Goal: Information Seeking & Learning: Check status

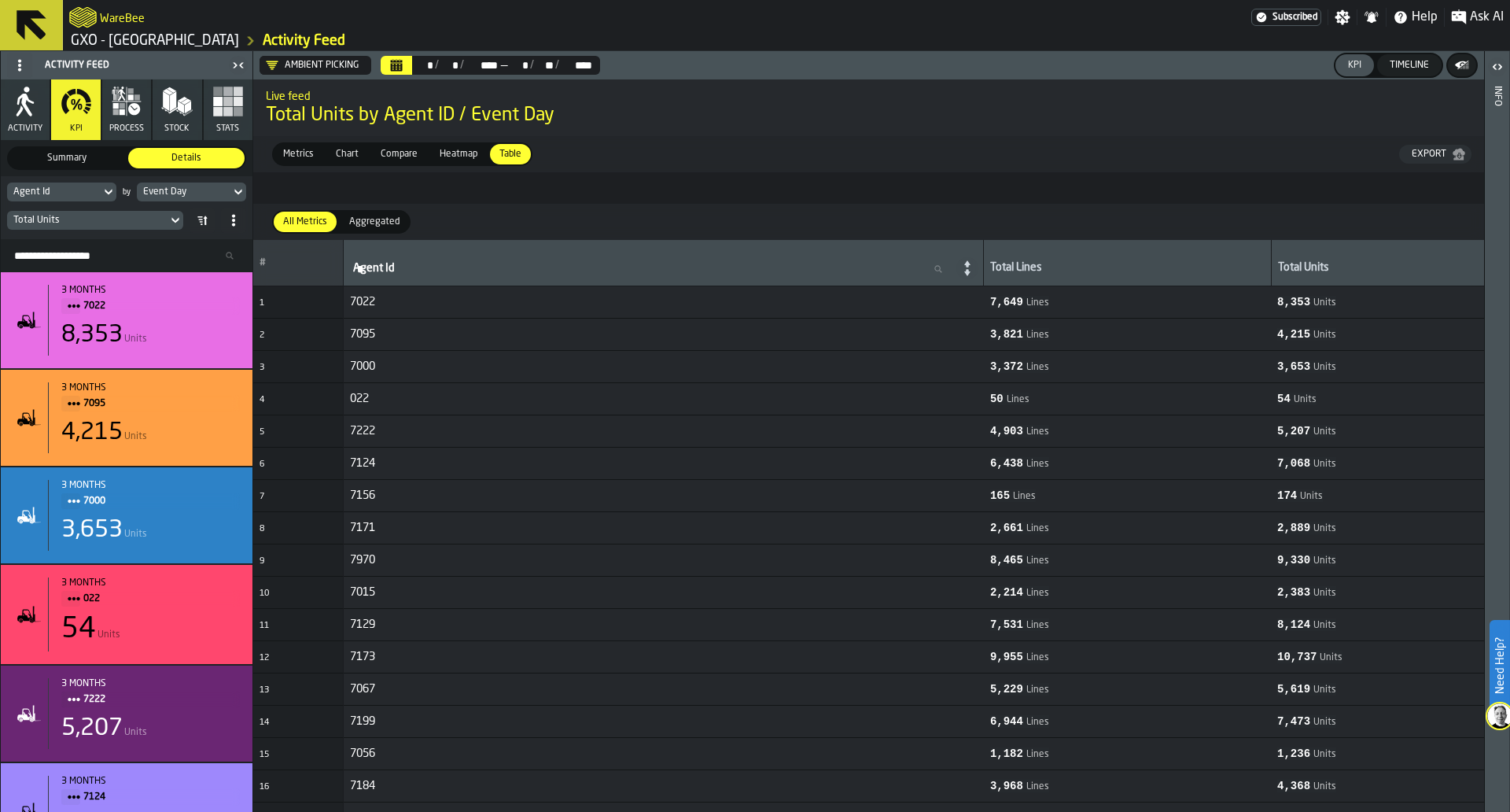
scroll to position [0, 1695]
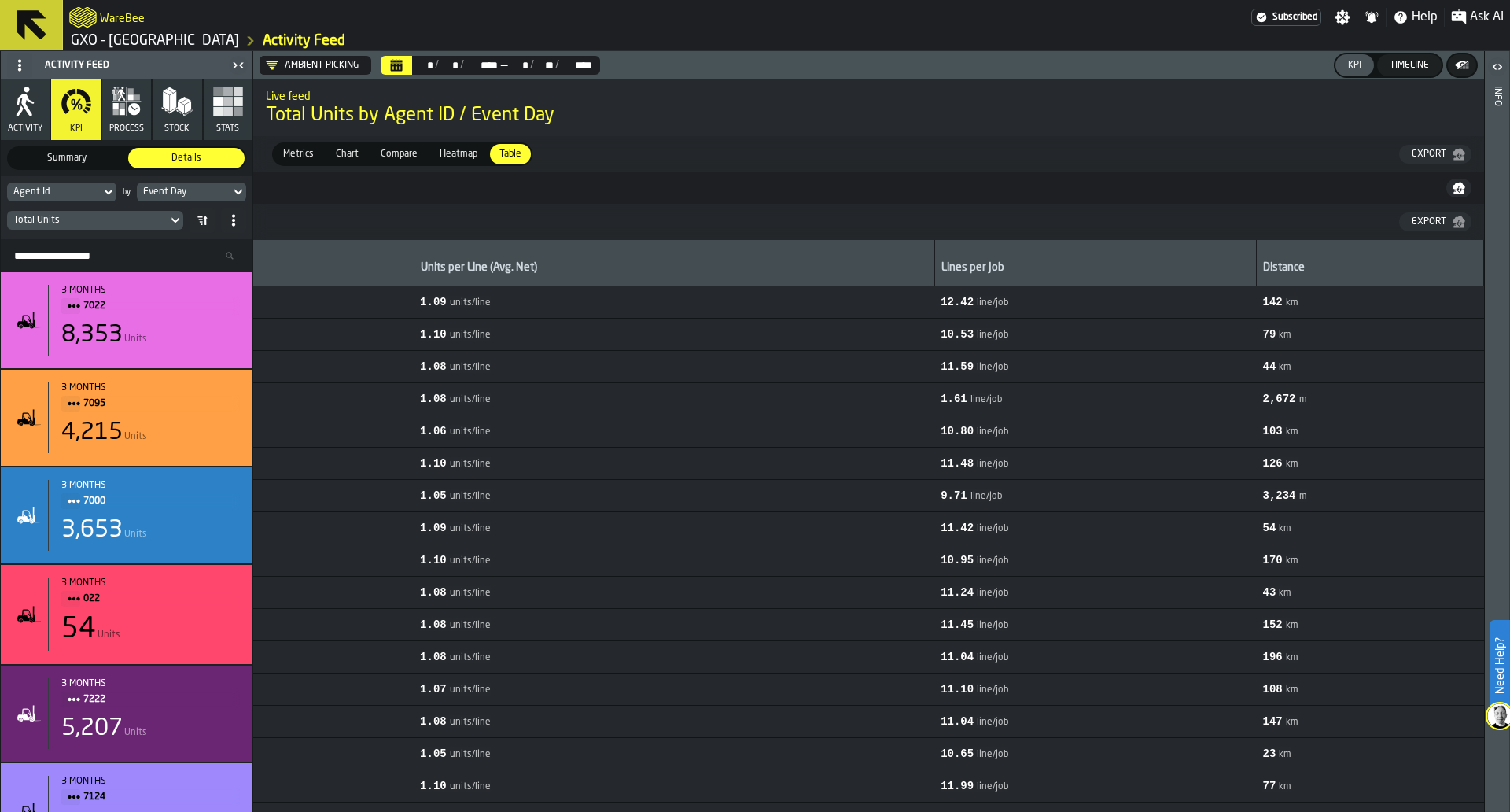
click at [39, 107] on icon "button" at bounding box center [25, 102] width 31 height 31
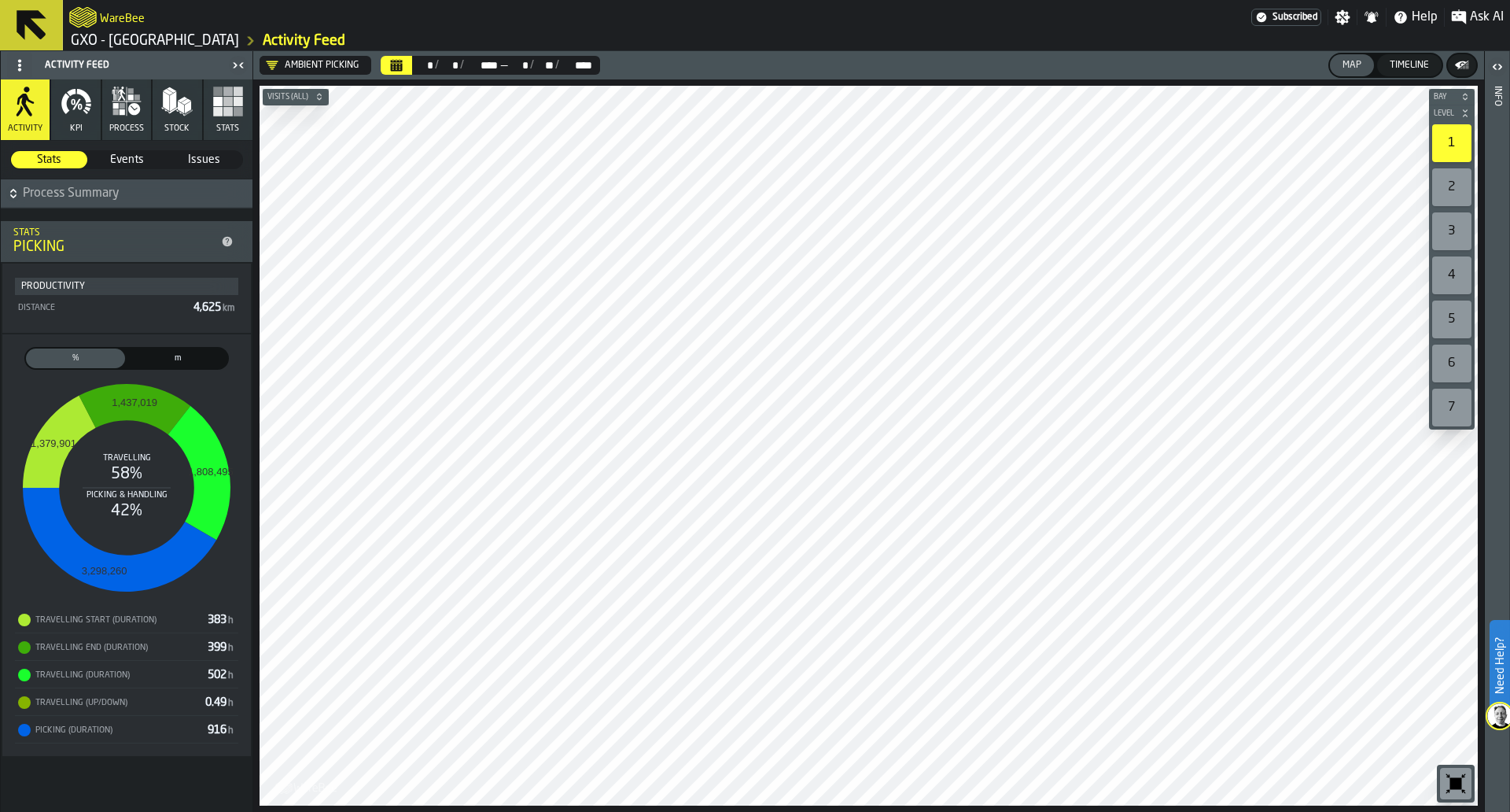
click at [231, 242] on icon at bounding box center [227, 242] width 10 height 10
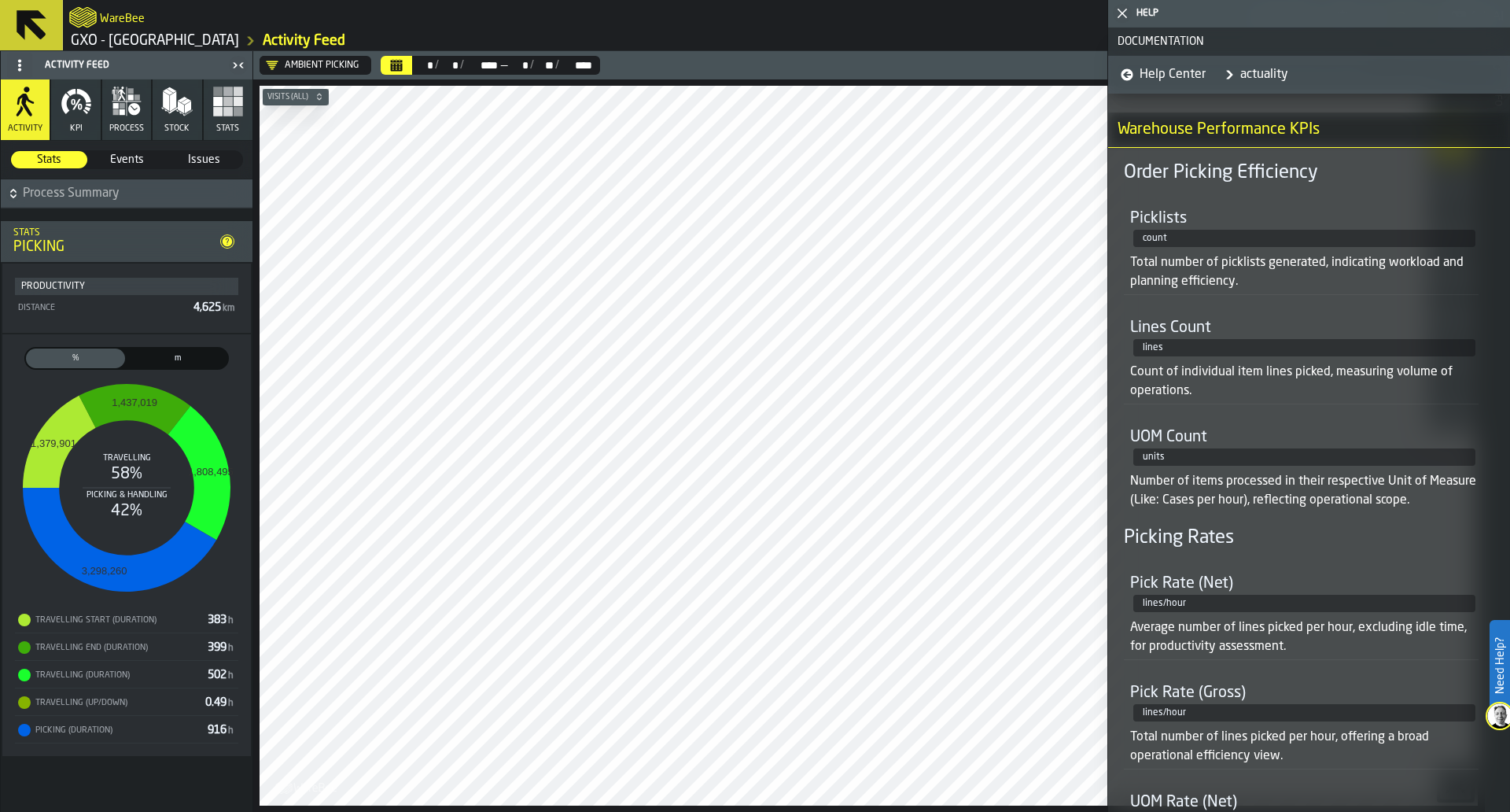
click at [233, 239] on icon at bounding box center [227, 241] width 13 height 13
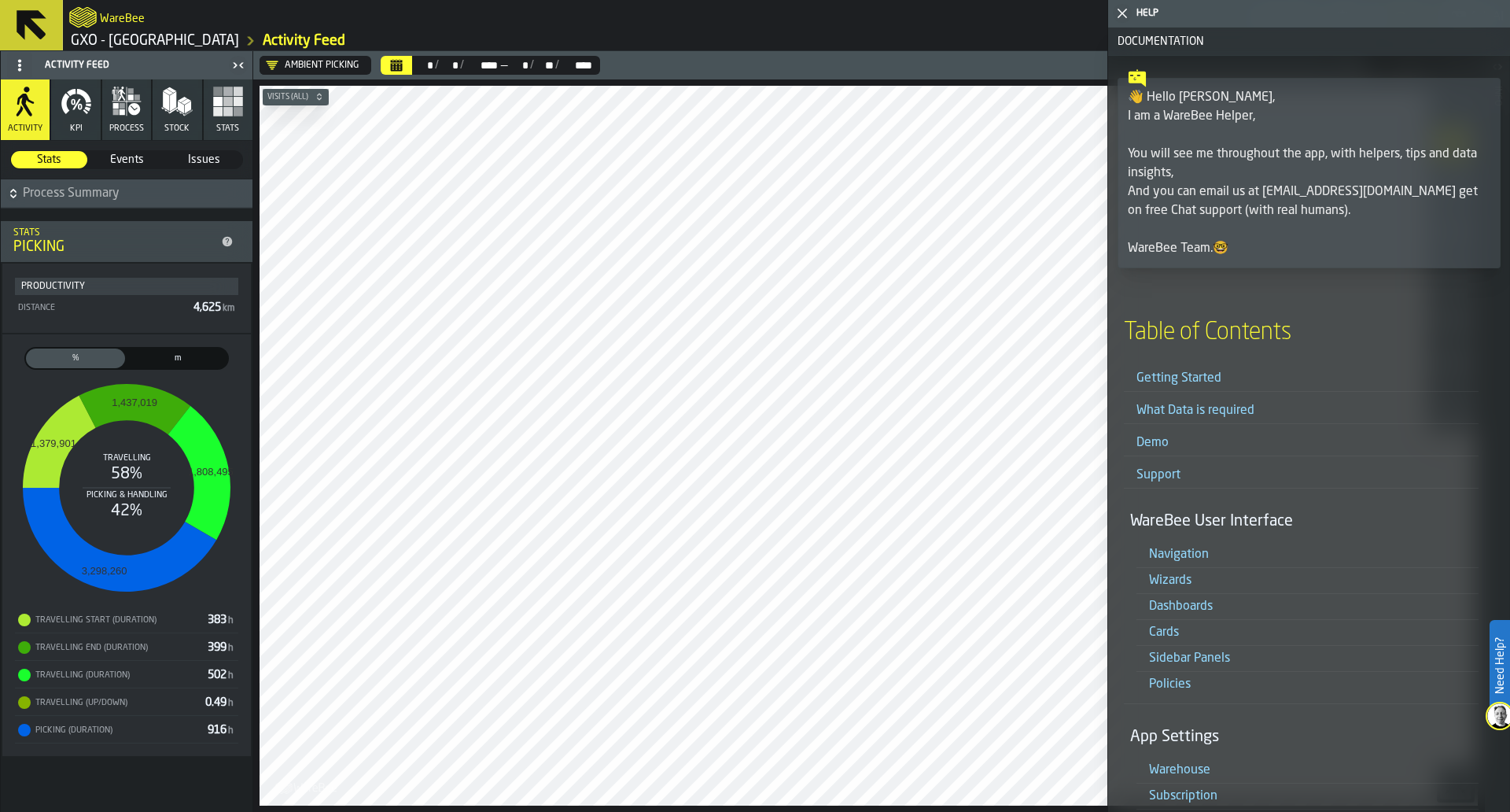
click at [187, 354] on span "m" at bounding box center [177, 358] width 93 height 14
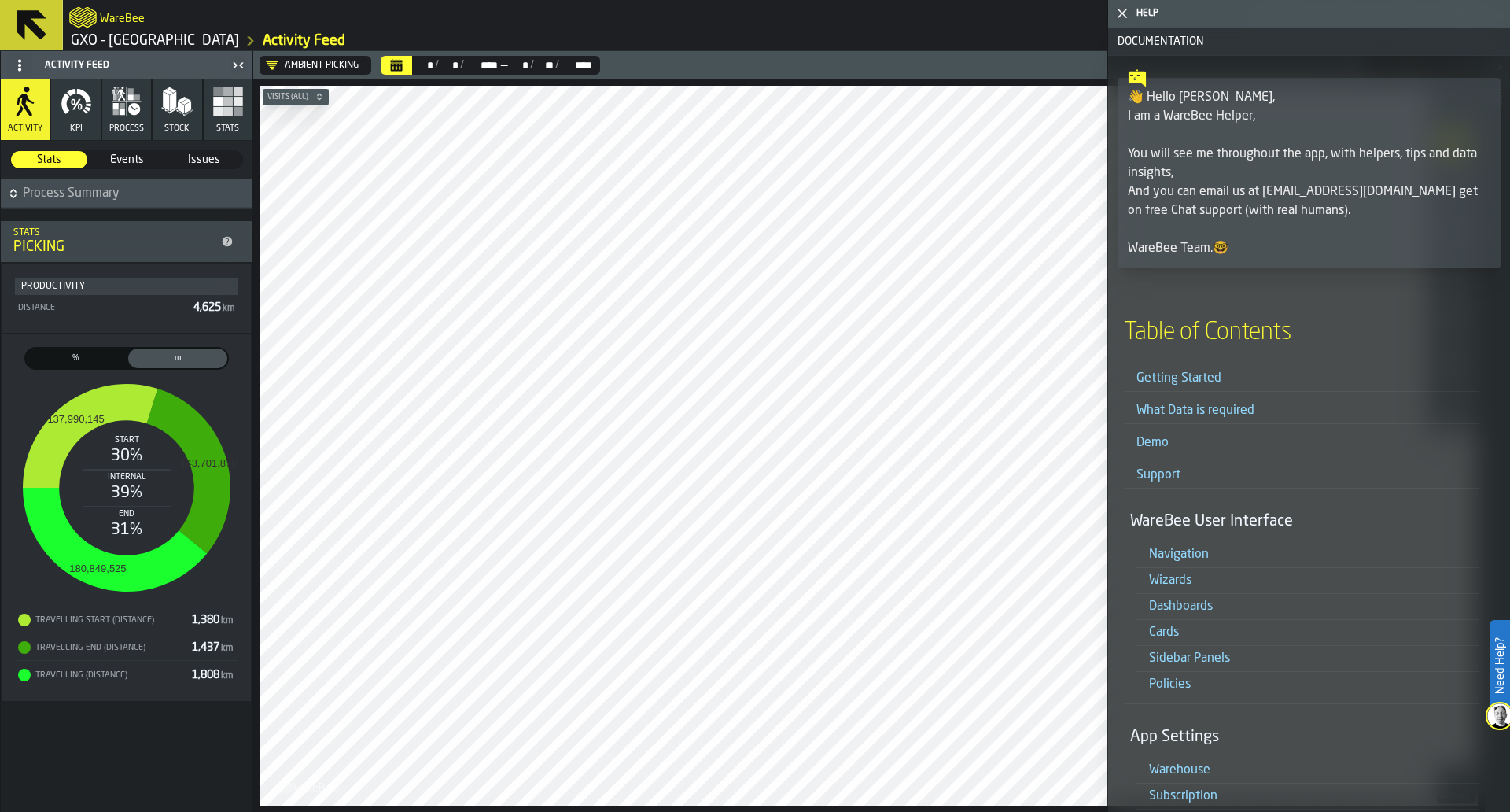
click at [1118, 10] on icon "button-toggle-Close me" at bounding box center [1121, 13] width 19 height 19
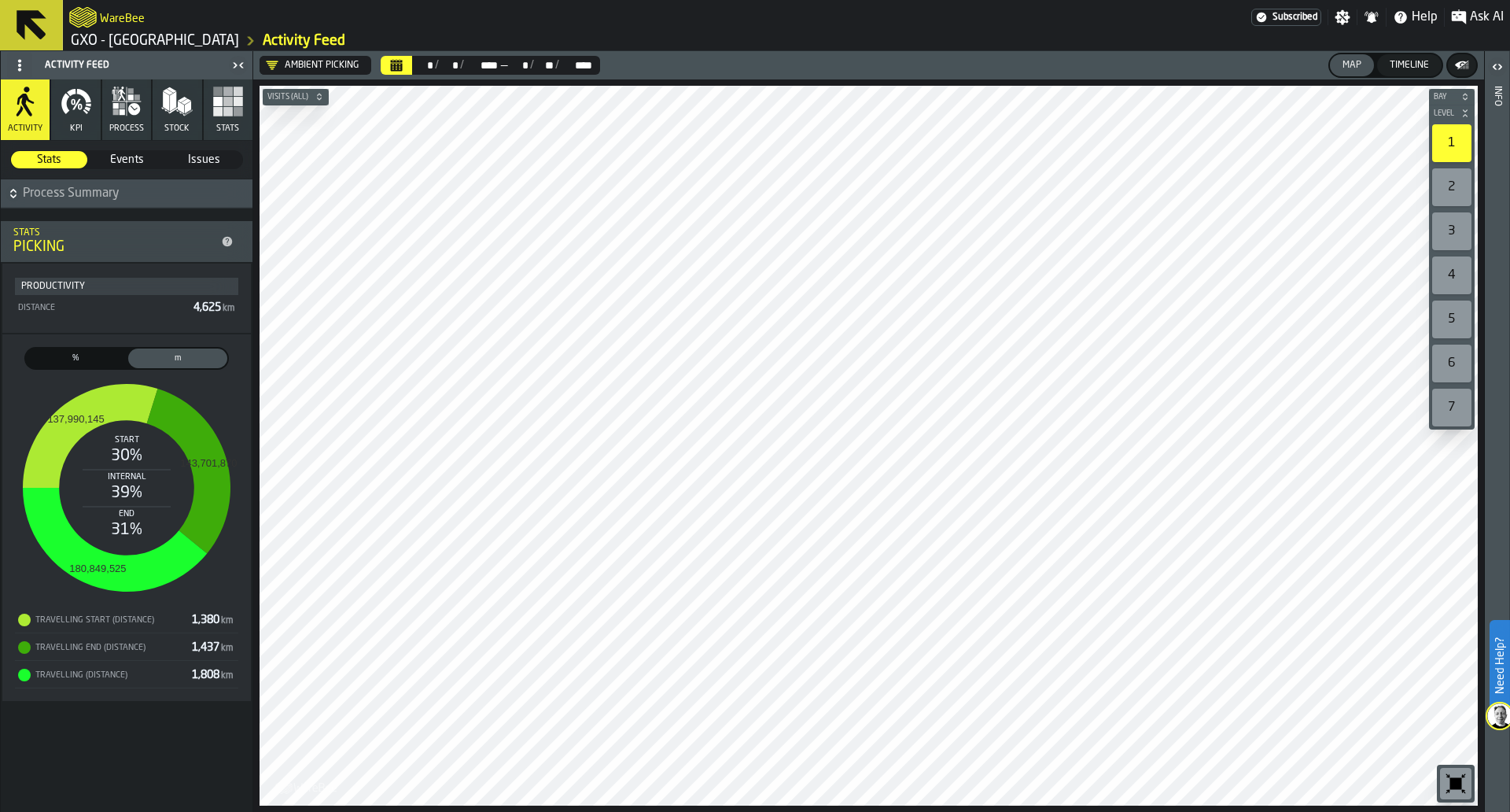
click at [106, 356] on span "%" at bounding box center [75, 358] width 93 height 14
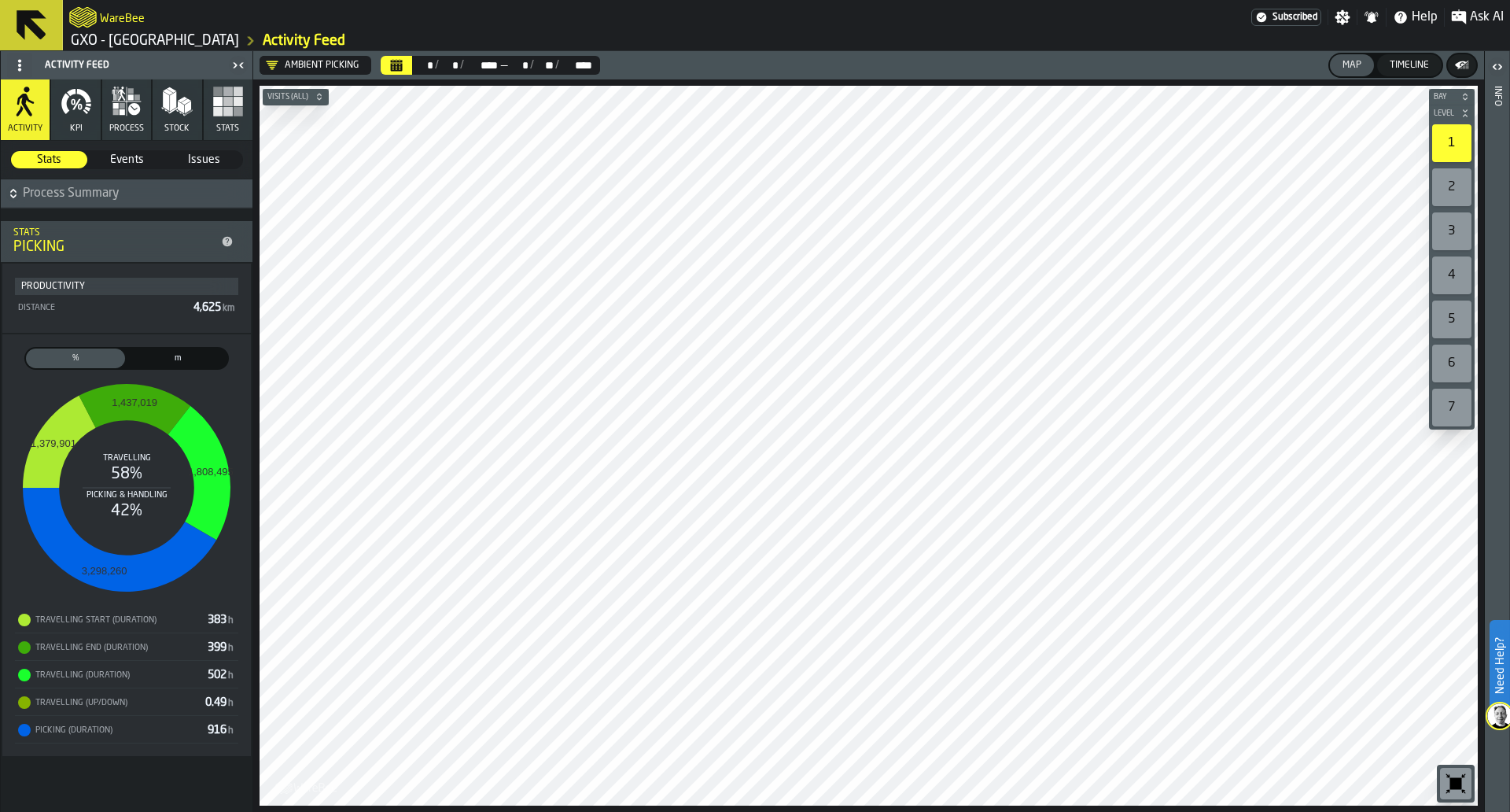
click at [112, 423] on icon "stat-" at bounding box center [134, 408] width 112 height 50
click at [114, 412] on icon "stat-" at bounding box center [135, 406] width 118 height 57
